Goal: Navigation & Orientation: Find specific page/section

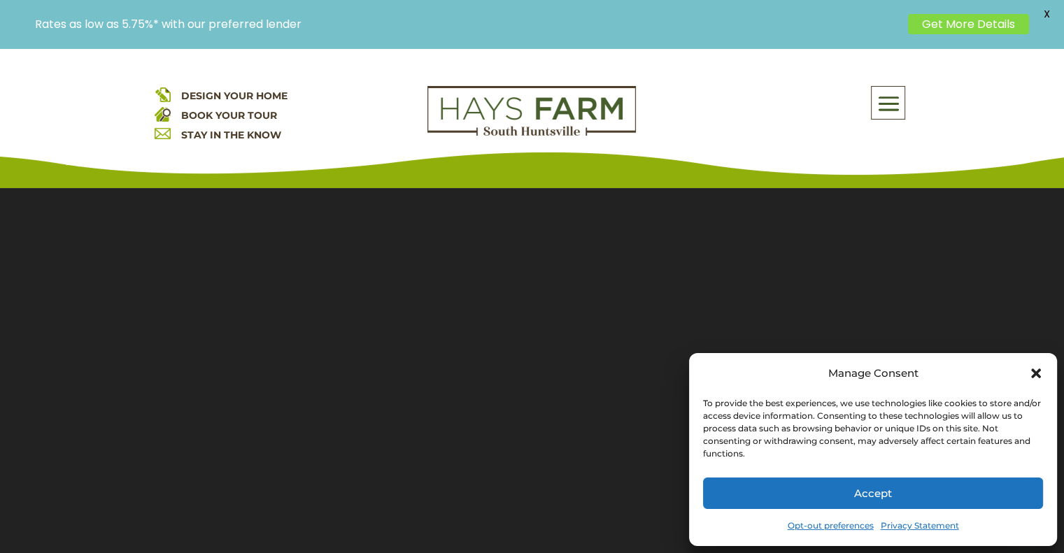
click at [1033, 368] on icon "Close dialog" at bounding box center [1036, 373] width 14 height 14
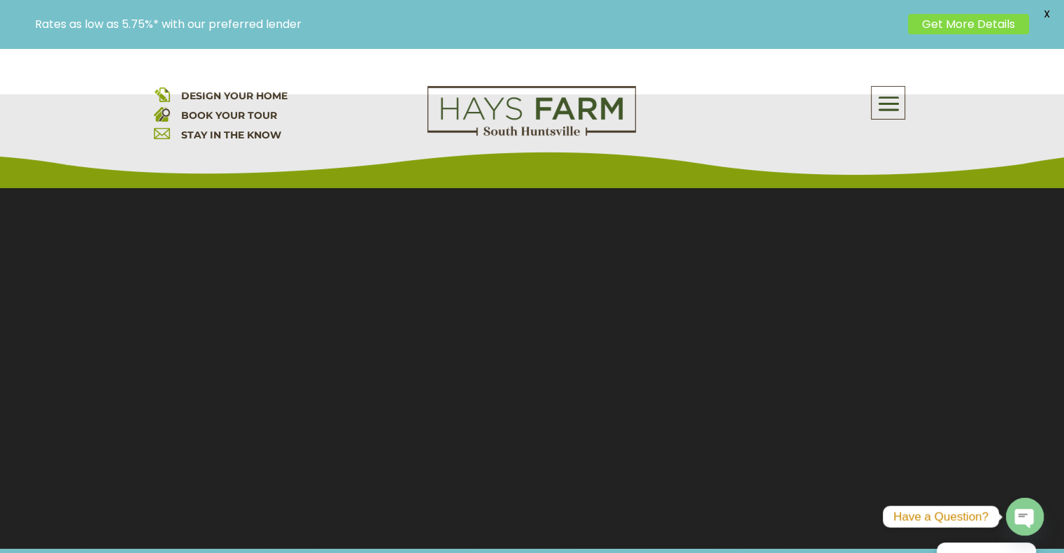
scroll to position [62, 0]
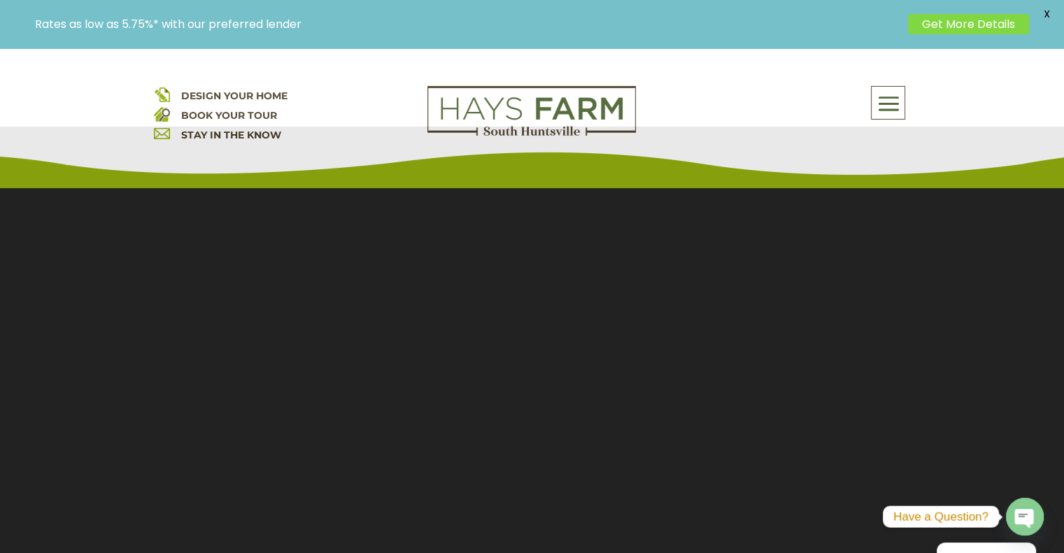
click at [885, 99] on span at bounding box center [887, 104] width 33 height 32
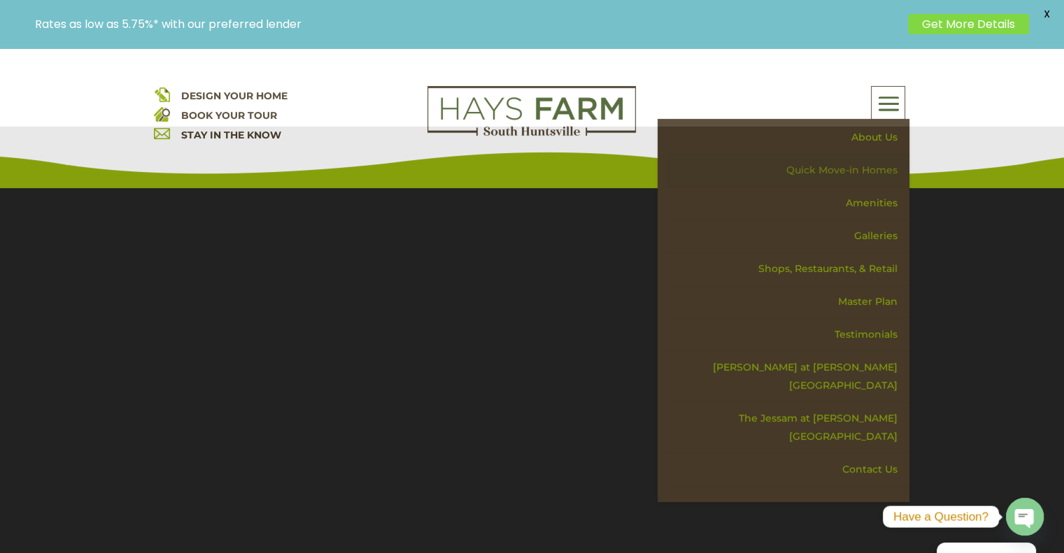
click at [868, 169] on link "Quick Move-in Homes" at bounding box center [788, 170] width 242 height 33
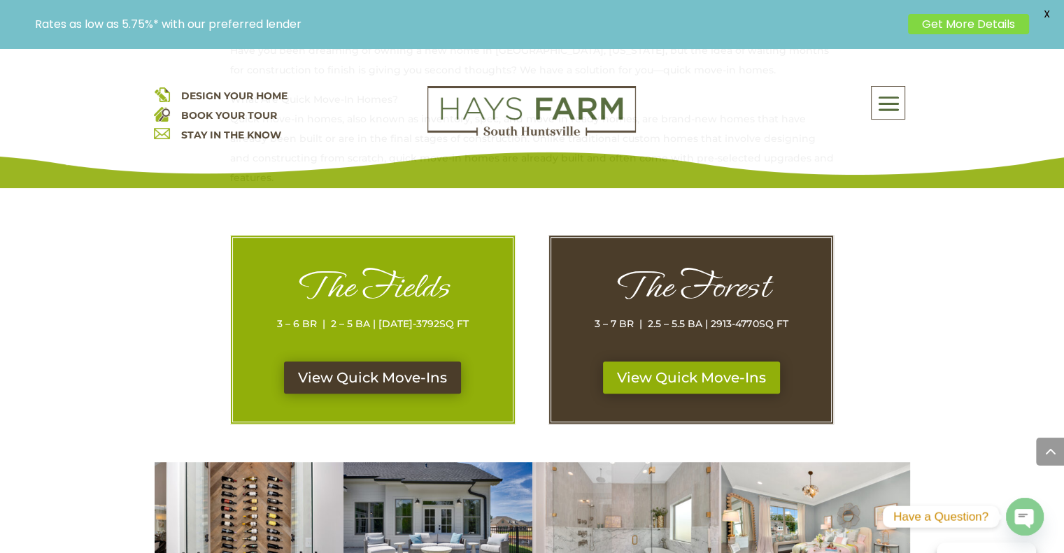
scroll to position [657, 0]
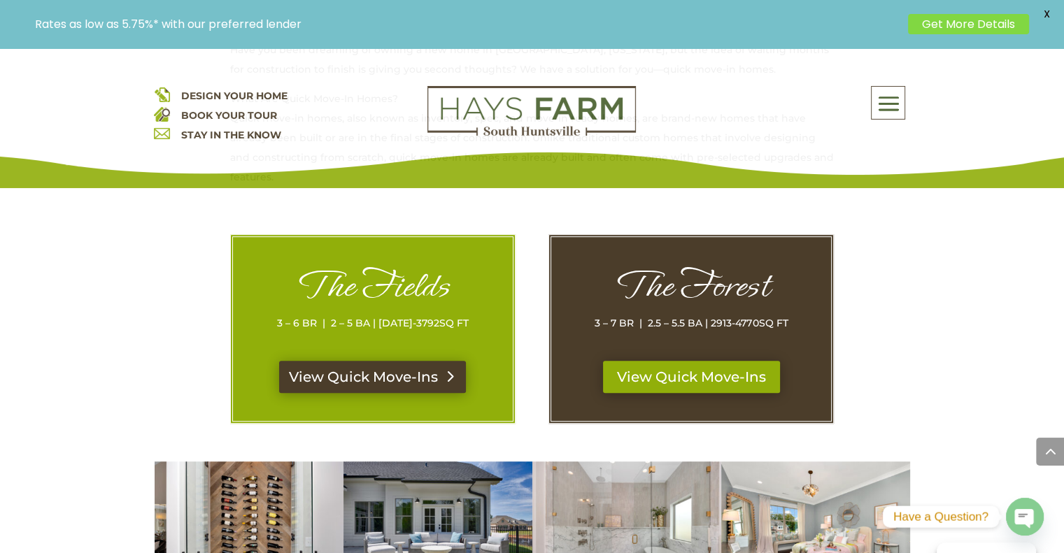
click at [361, 378] on link "View Quick Move-Ins" at bounding box center [372, 377] width 187 height 32
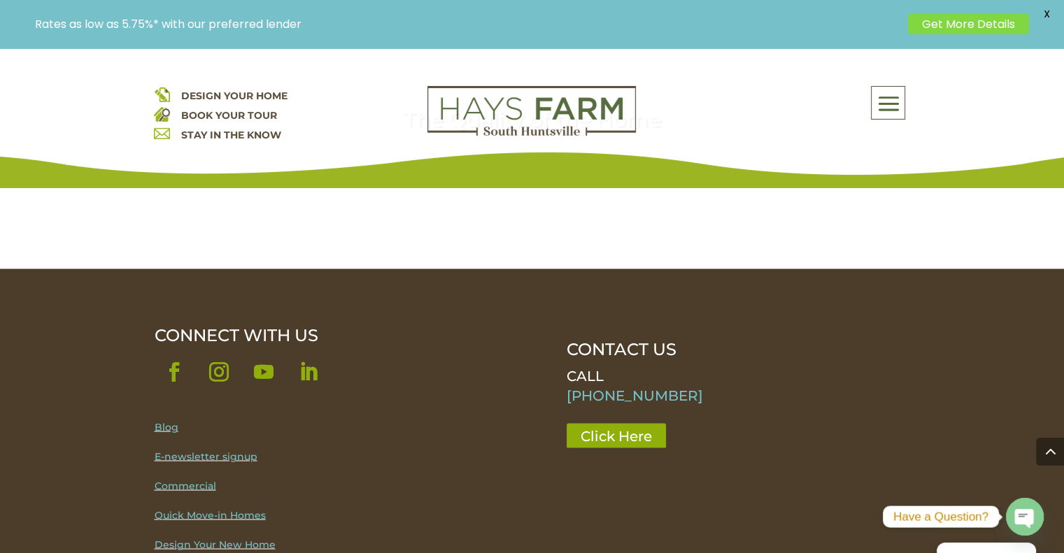
scroll to position [2615, 0]
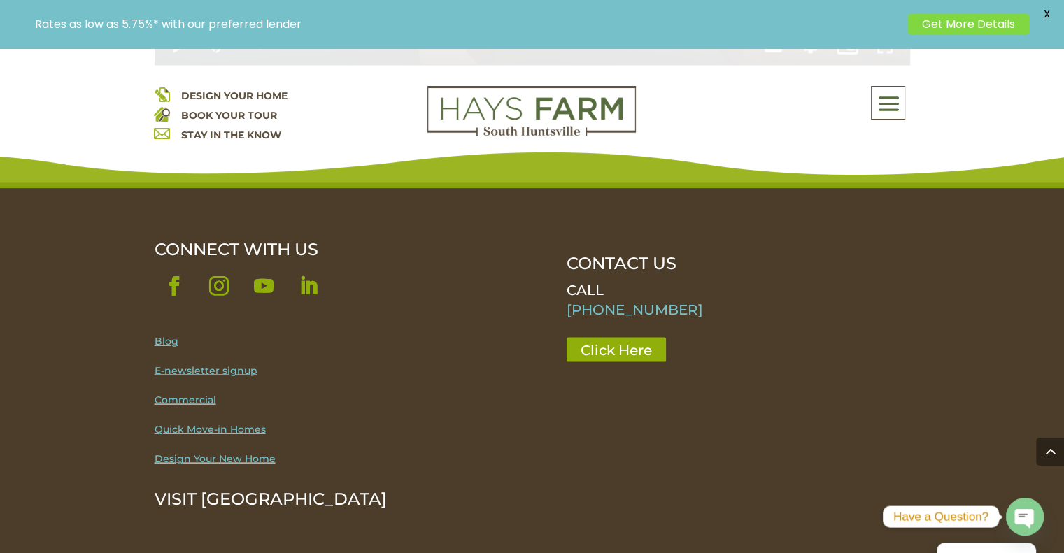
click at [890, 111] on span at bounding box center [887, 104] width 33 height 32
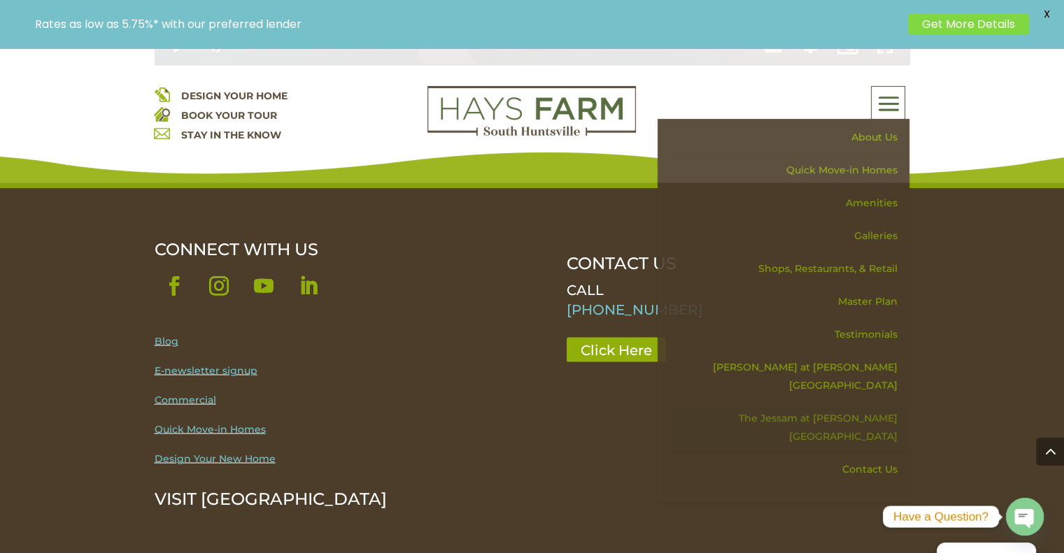
click at [859, 402] on link "The Jessam at [PERSON_NAME][GEOGRAPHIC_DATA]" at bounding box center [788, 427] width 242 height 51
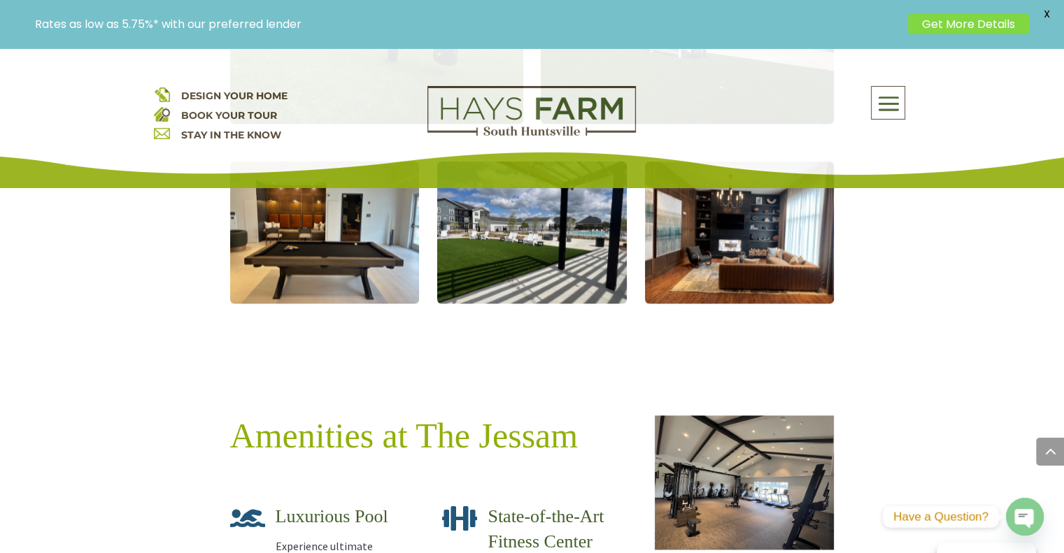
scroll to position [1849, 0]
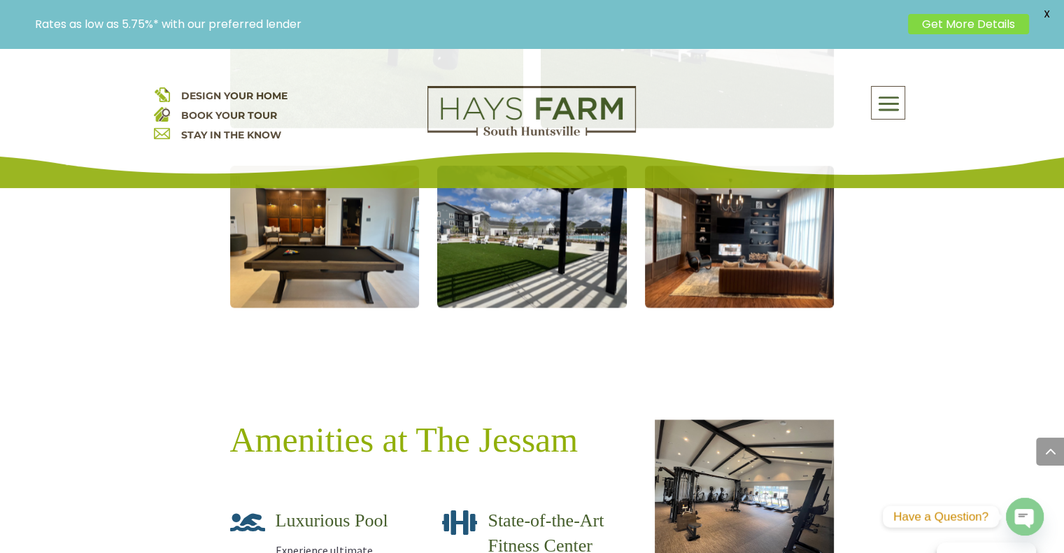
click at [736, 420] on img at bounding box center [744, 487] width 179 height 134
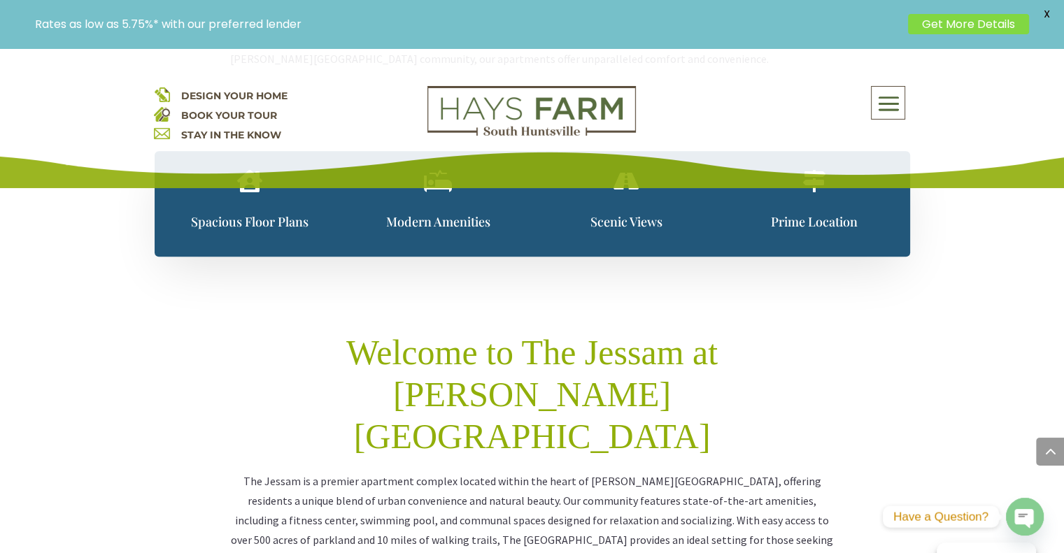
scroll to position [960, 0]
